Goal: Navigation & Orientation: Find specific page/section

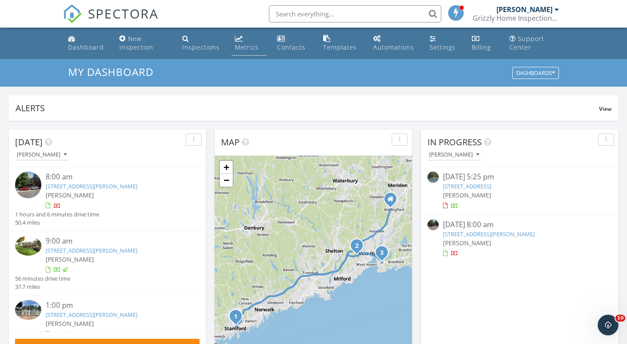
click at [241, 50] on div "Metrics" at bounding box center [247, 47] width 24 height 8
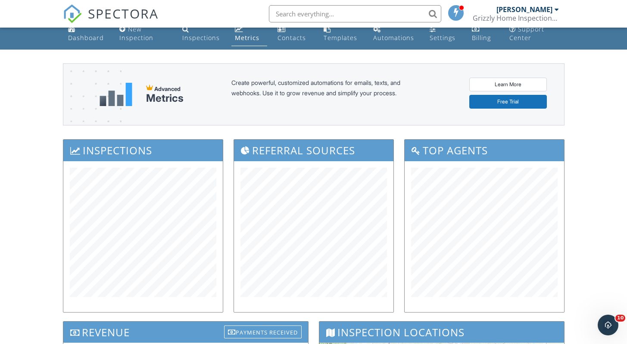
scroll to position [4, 0]
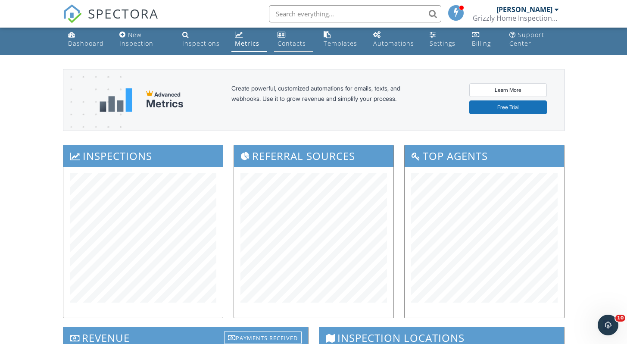
click at [292, 44] on div "Contacts" at bounding box center [292, 43] width 28 height 8
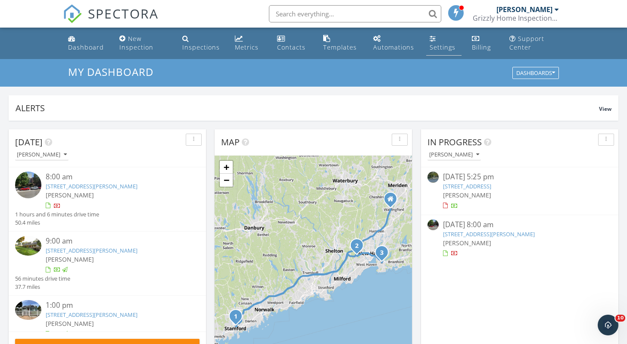
click at [442, 47] on div "Settings" at bounding box center [443, 47] width 26 height 8
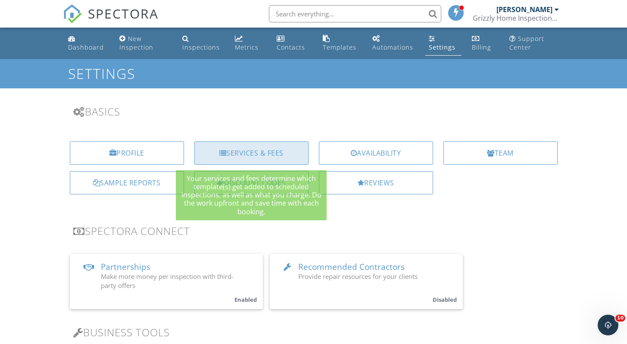
click at [290, 153] on div "Services & Fees" at bounding box center [251, 152] width 114 height 23
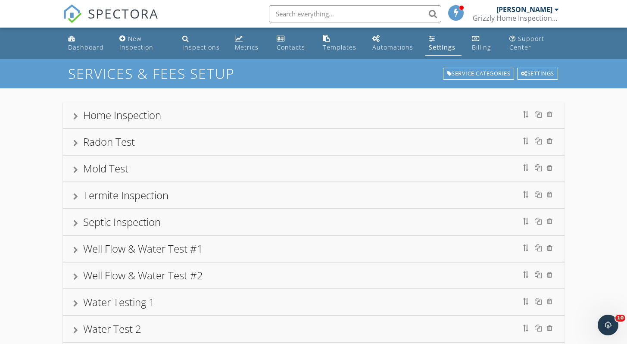
click at [78, 117] on div at bounding box center [75, 116] width 5 height 7
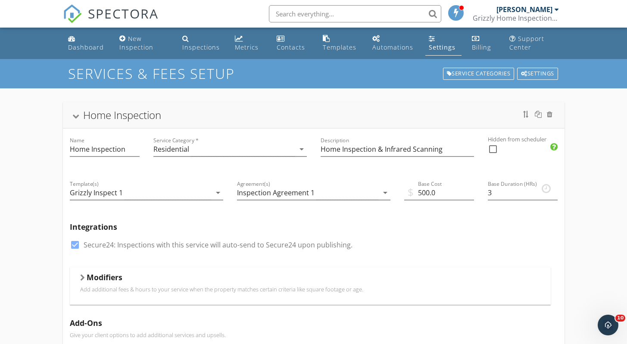
click at [78, 117] on div at bounding box center [75, 116] width 7 height 5
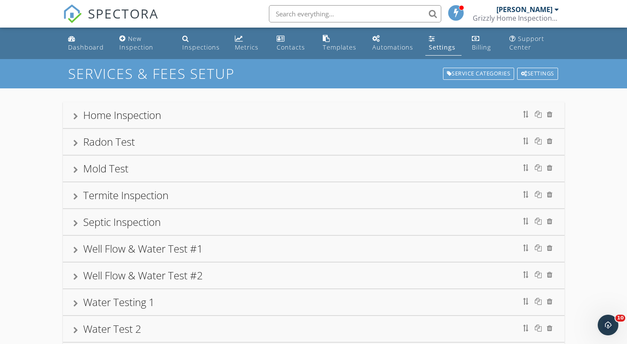
click at [78, 117] on div at bounding box center [75, 116] width 5 height 7
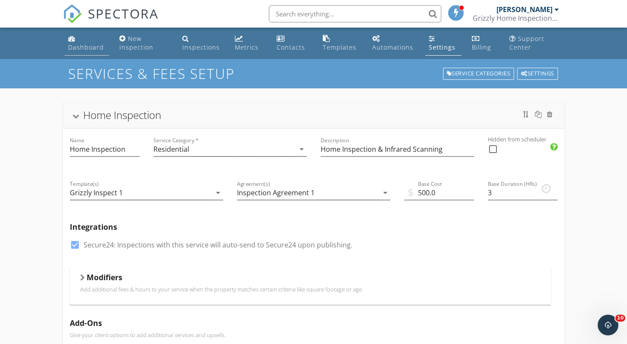
click at [85, 46] on div "Dashboard" at bounding box center [86, 47] width 36 height 8
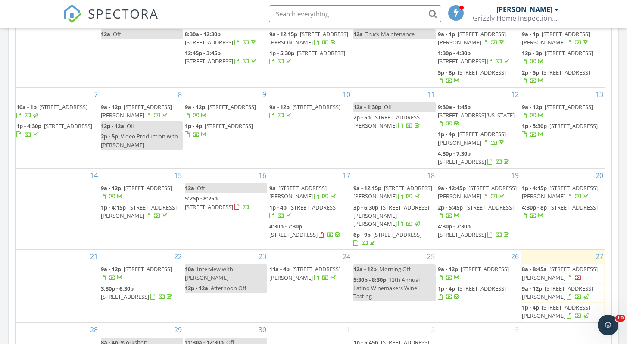
scroll to position [446, 0]
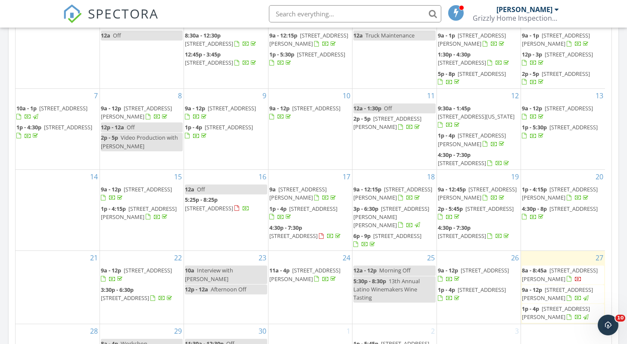
click at [465, 210] on link "2p - 5:45p 445 Dixwell Ave, New Haven 06511" at bounding box center [476, 213] width 76 height 16
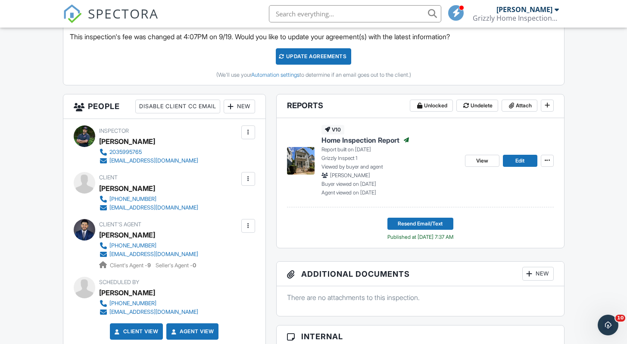
scroll to position [85, 0]
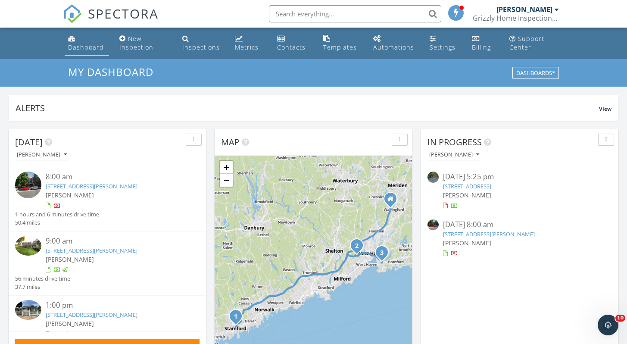
click at [84, 44] on div "Dashboard" at bounding box center [86, 47] width 36 height 8
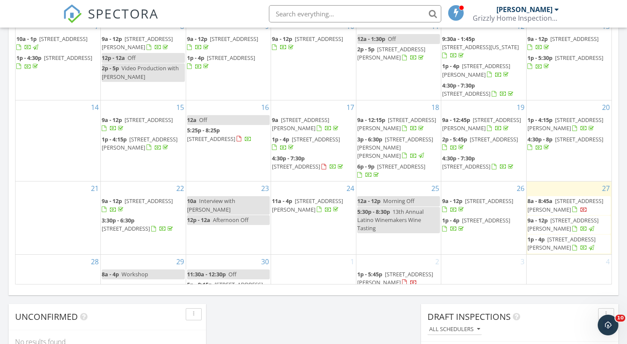
scroll to position [525, 0]
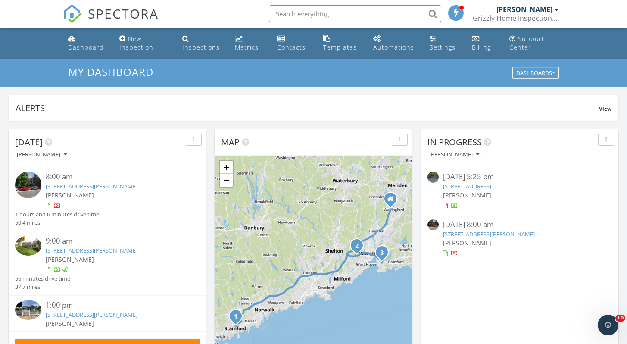
click at [555, 9] on div at bounding box center [557, 9] width 4 height 7
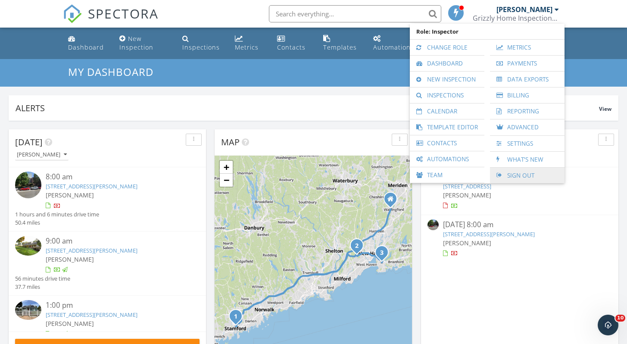
click at [518, 173] on link "Sign Out" at bounding box center [528, 176] width 66 height 16
